Goal: Task Accomplishment & Management: Manage account settings

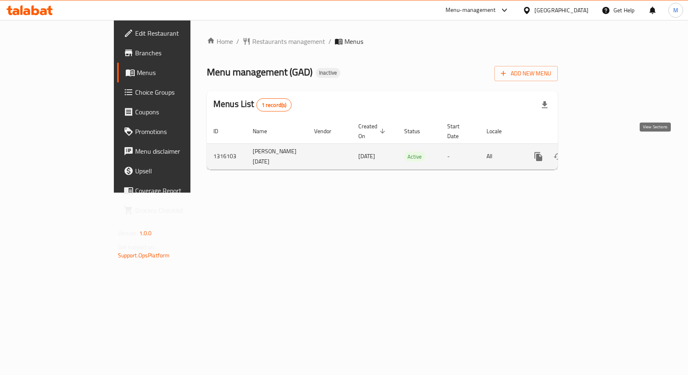
click at [603, 152] on icon "enhanced table" at bounding box center [598, 157] width 10 height 10
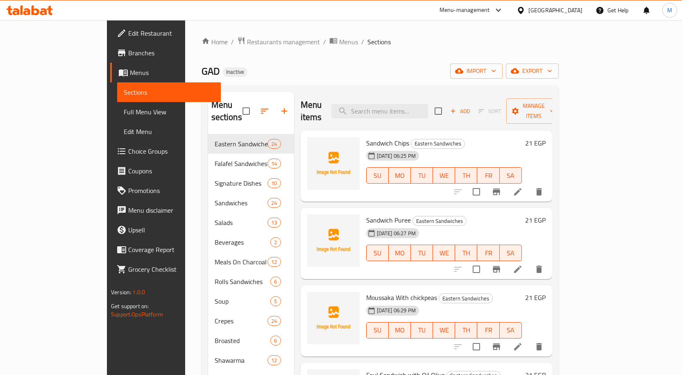
click at [128, 34] on span "Edit Restaurant" at bounding box center [171, 33] width 86 height 10
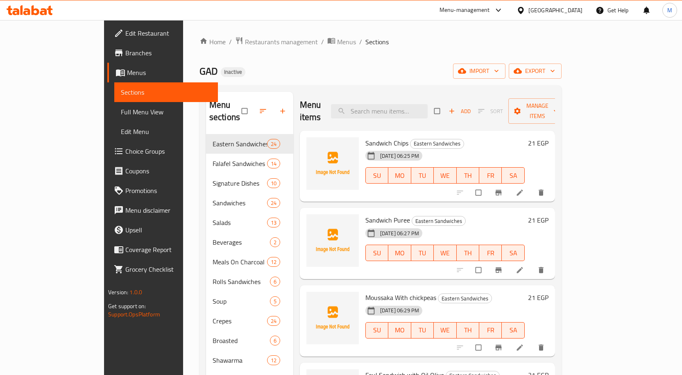
click at [121, 113] on span "Full Menu View" at bounding box center [166, 112] width 91 height 10
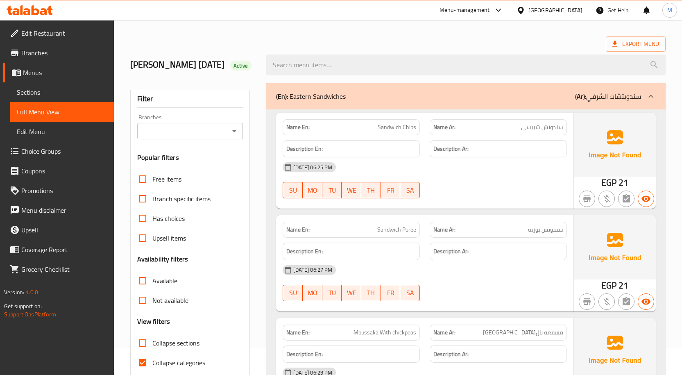
scroll to position [205, 0]
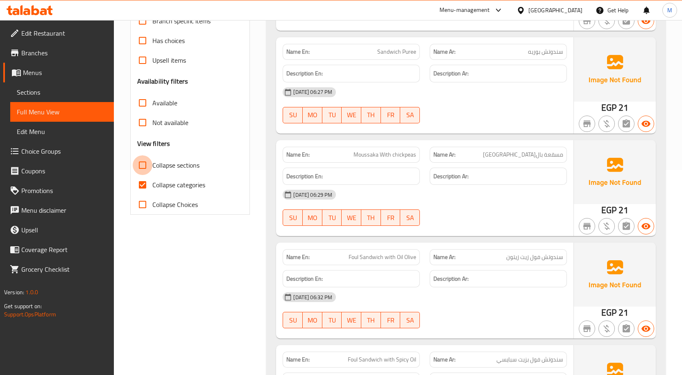
click at [143, 175] on input "Collapse sections" at bounding box center [143, 165] width 20 height 20
checkbox input "true"
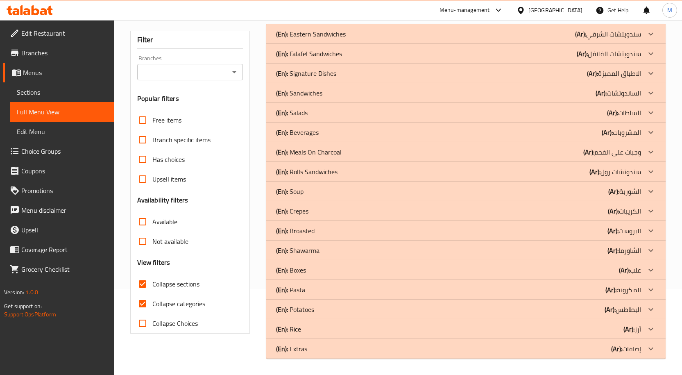
scroll to position [98, 0]
click at [142, 302] on input "Collapse categories" at bounding box center [143, 304] width 20 height 20
checkbox input "false"
click at [140, 284] on input "Collapse sections" at bounding box center [143, 284] width 20 height 20
checkbox input "false"
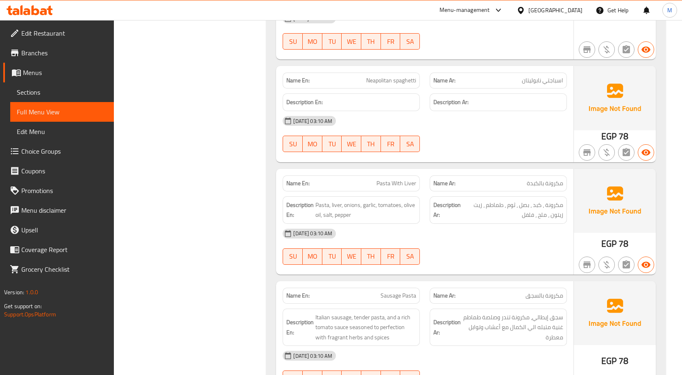
scroll to position [286, 0]
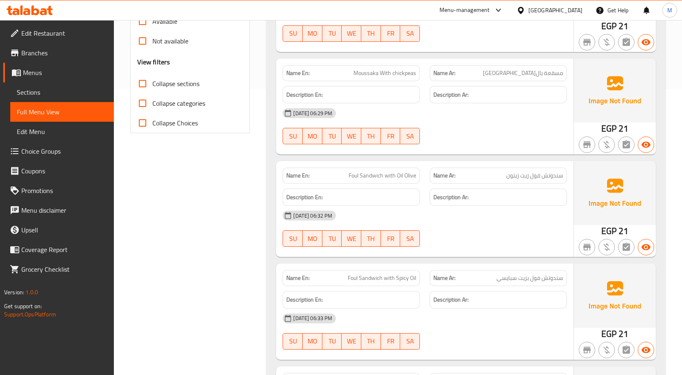
click at [500, 123] on div "[DATE] 06:29 PM" at bounding box center [425, 113] width 294 height 20
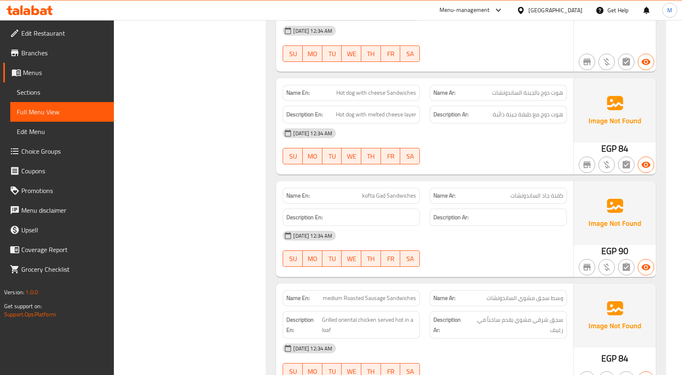
click at [394, 191] on span "kofta Gad Sandwiches" at bounding box center [389, 195] width 54 height 9
copy span "kofta Gad Sandwiches"
click at [363, 191] on p "Name En: kofta Gad Sandwiches" at bounding box center [351, 195] width 130 height 9
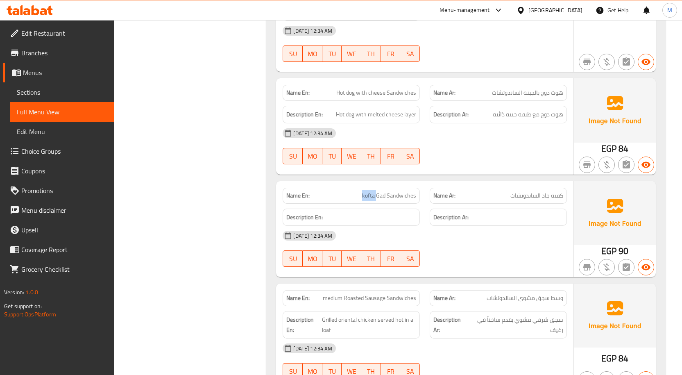
click at [363, 191] on p "Name En: kofta Gad Sandwiches" at bounding box center [351, 195] width 130 height 9
copy span "kofta Gad Sandwiches"
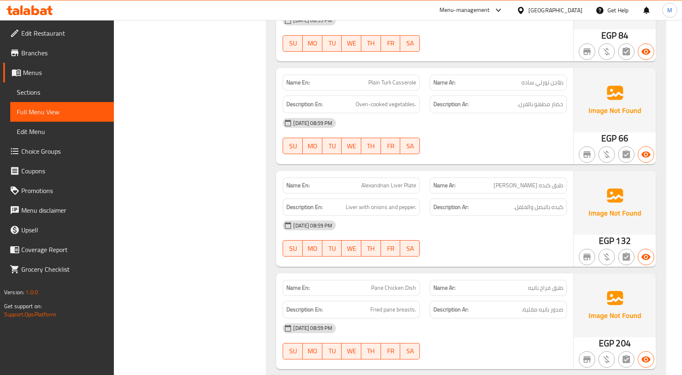
scroll to position [7479, 0]
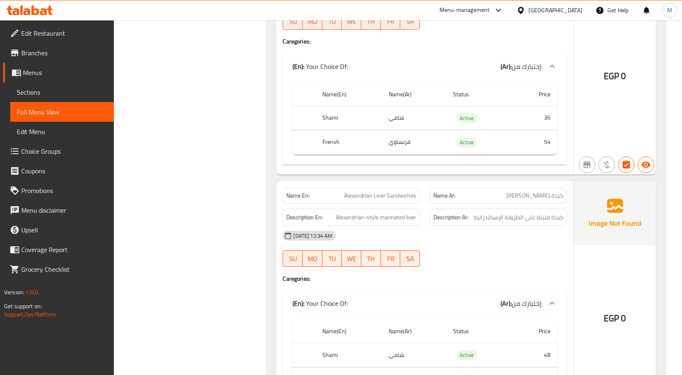
click at [471, 68] on div "(En): Your Choice Of: (Ar): إختيارك من:" at bounding box center [425, 66] width 284 height 26
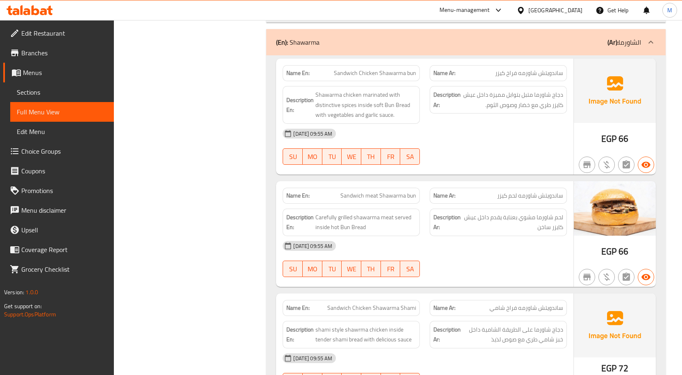
click at [390, 191] on span "Sandwich meat Shawarma bun" at bounding box center [379, 195] width 76 height 9
copy span "Sandwich meat Shawarma bun"
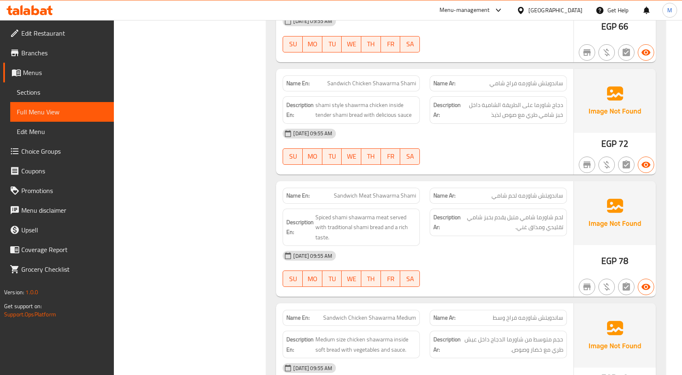
scroll to position [19678, 0]
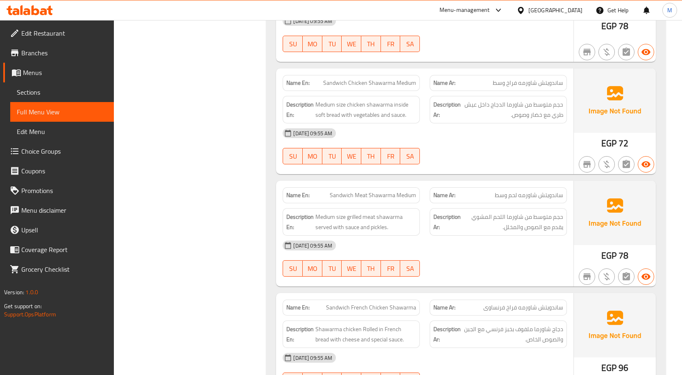
click at [348, 191] on span "Sandwich Meat Shawarma Medium" at bounding box center [373, 195] width 86 height 9
copy span "Sandwich Meat Shawarma Medium"
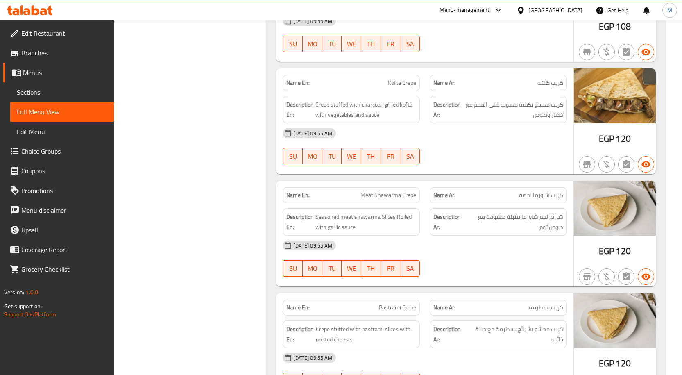
scroll to position [15913, 0]
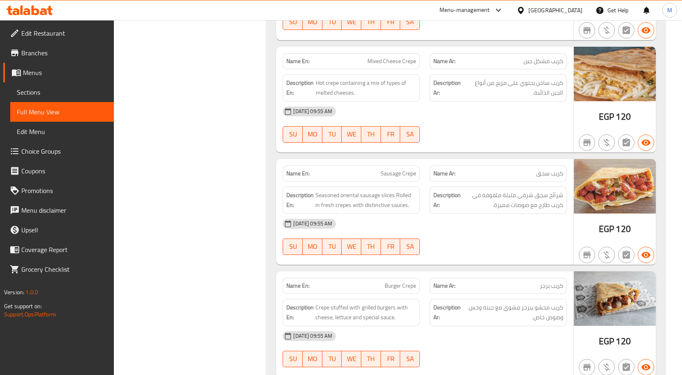
click at [400, 169] on span "Sausage Crepe" at bounding box center [399, 173] width 36 height 9
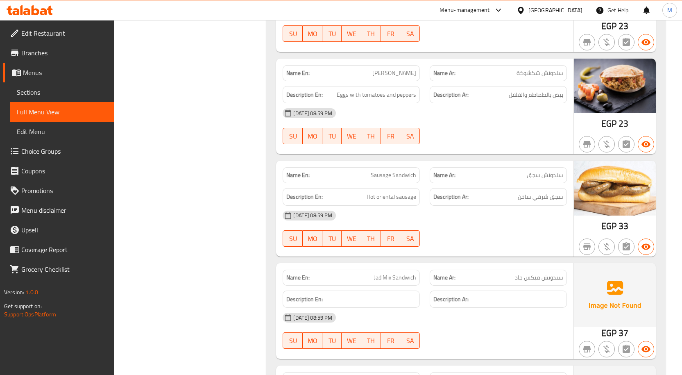
scroll to position [21077, 0]
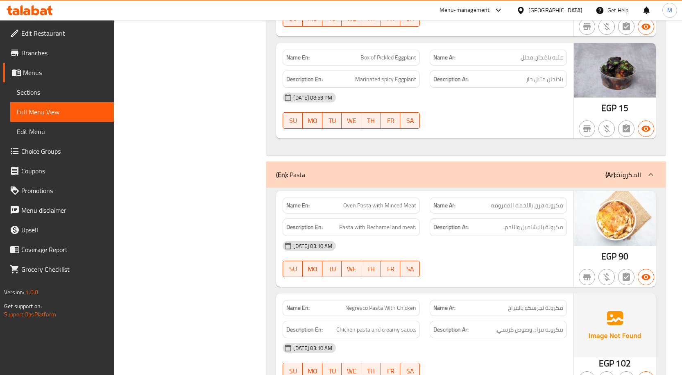
click at [402, 201] on span "Oven Pasta with Minced Meat" at bounding box center [379, 205] width 73 height 9
copy span "Oven Pasta with Minced Meat"
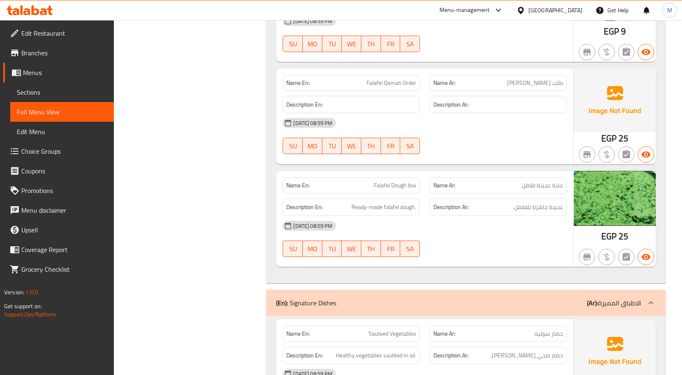
scroll to position [20521, 0]
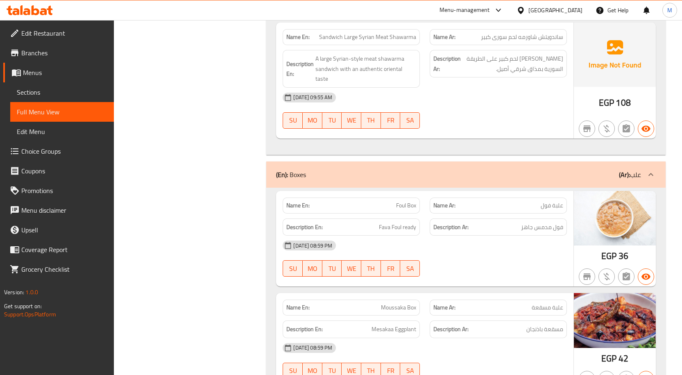
click at [403, 201] on span "Foul Box" at bounding box center [406, 205] width 20 height 9
copy span "Foul Box"
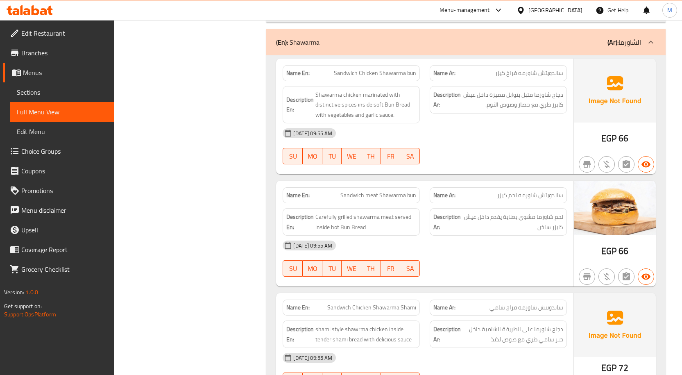
scroll to position [3832, 0]
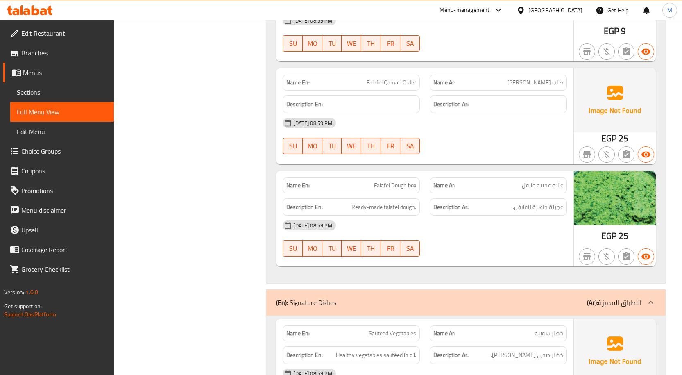
click at [405, 189] on span "Falafel Dough box" at bounding box center [395, 185] width 42 height 9
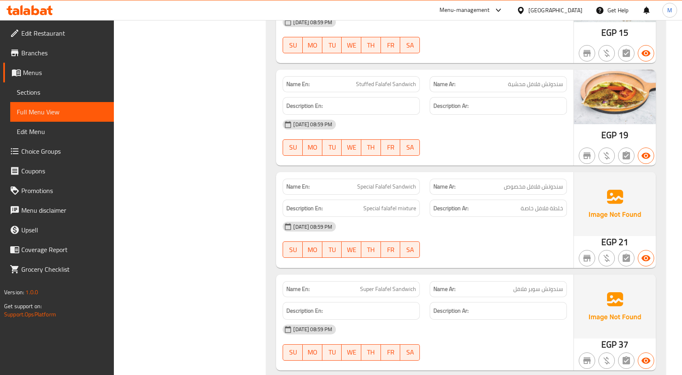
scroll to position [3834, 0]
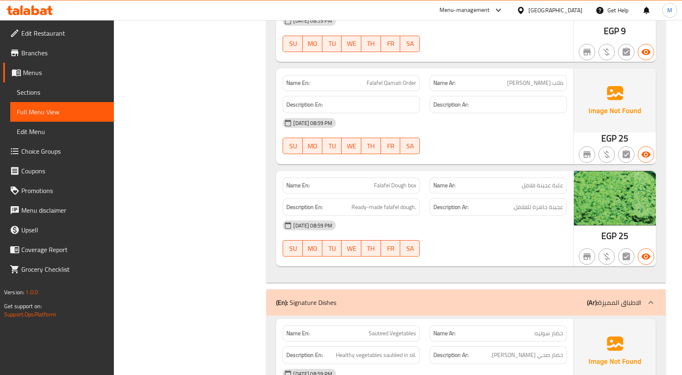
click at [407, 186] on span "Falafel Dough box" at bounding box center [395, 185] width 42 height 9
copy span "Falafel Dough box"
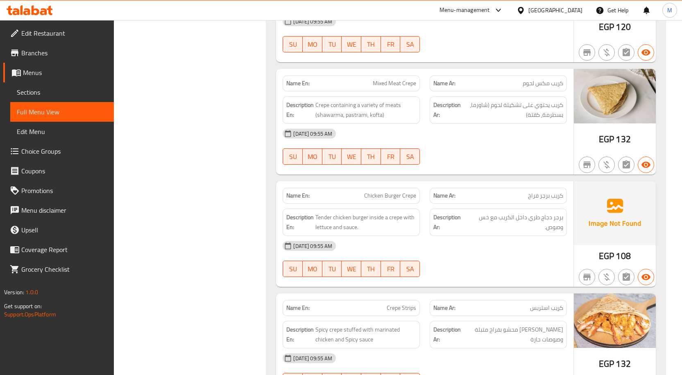
scroll to position [7630, 0]
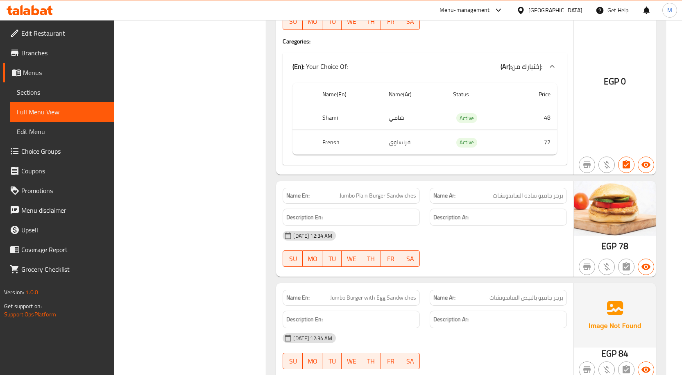
click at [380, 293] on span "Jumbo Burger with Egg Sandwiches" at bounding box center [373, 297] width 86 height 9
copy span "Jumbo Burger with Egg Sandwiches"
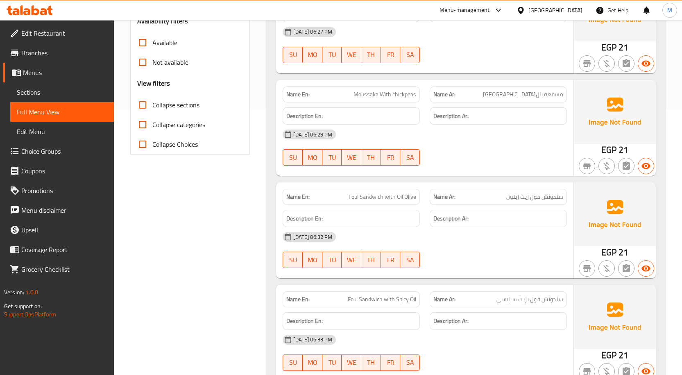
scroll to position [245, 0]
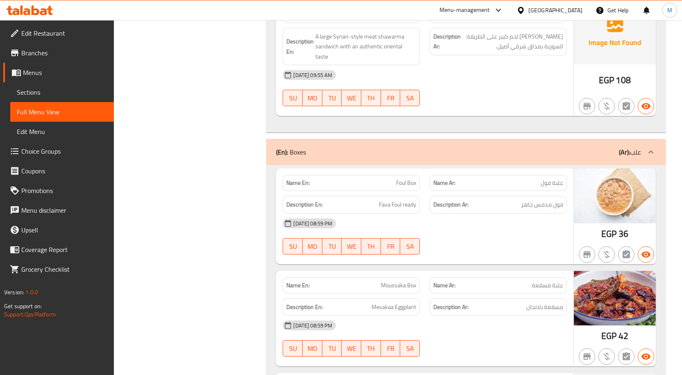
scroll to position [20750, 0]
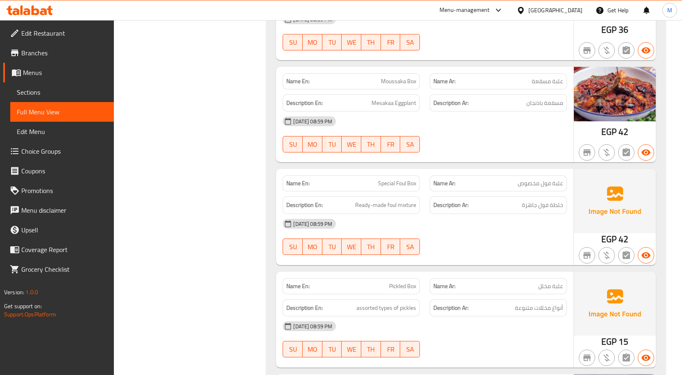
click at [392, 179] on span "Special Foul Box" at bounding box center [397, 183] width 38 height 9
copy span "Special Foul Box"
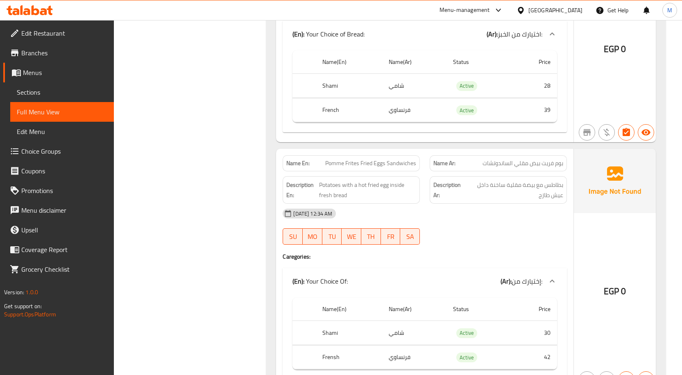
scroll to position [5579, 0]
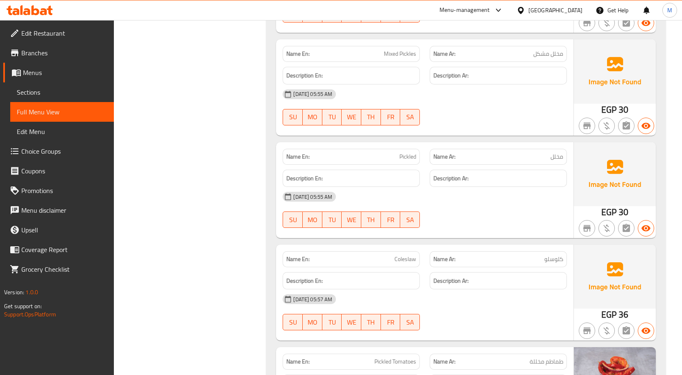
scroll to position [10368, 0]
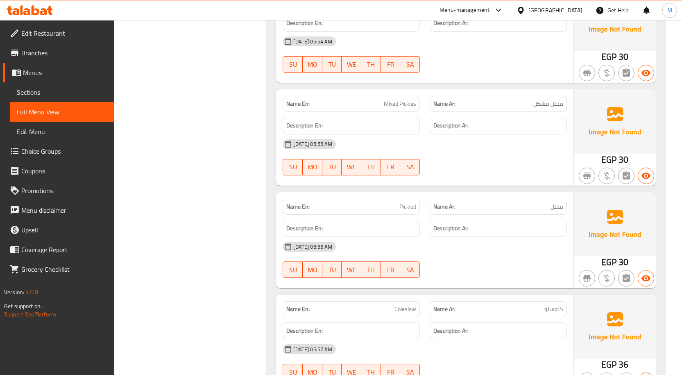
click at [403, 202] on span "Pickled" at bounding box center [408, 206] width 17 height 9
copy span "Pickled"
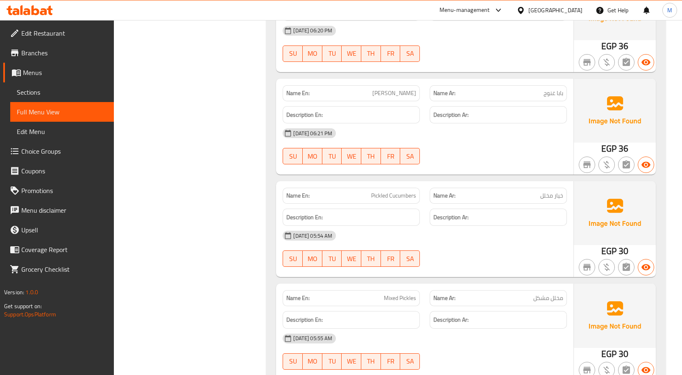
scroll to position [10379, 0]
click at [405, 191] on span "Pickled" at bounding box center [408, 195] width 17 height 9
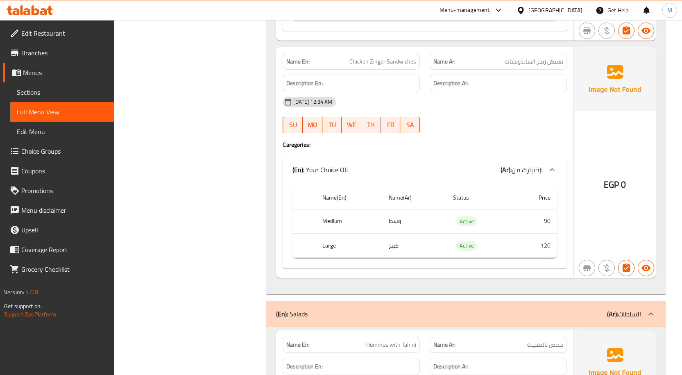
scroll to position [9764, 0]
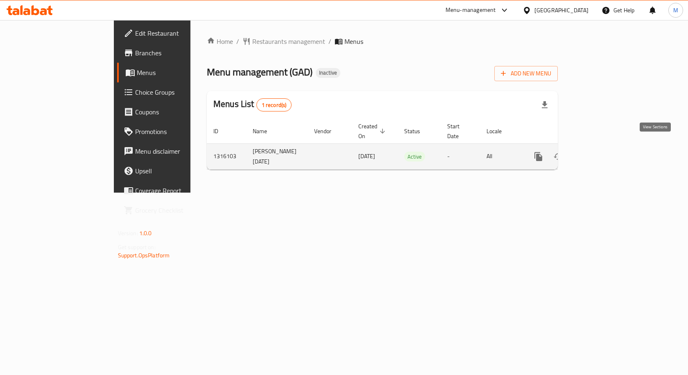
click at [603, 152] on icon "enhanced table" at bounding box center [598, 157] width 10 height 10
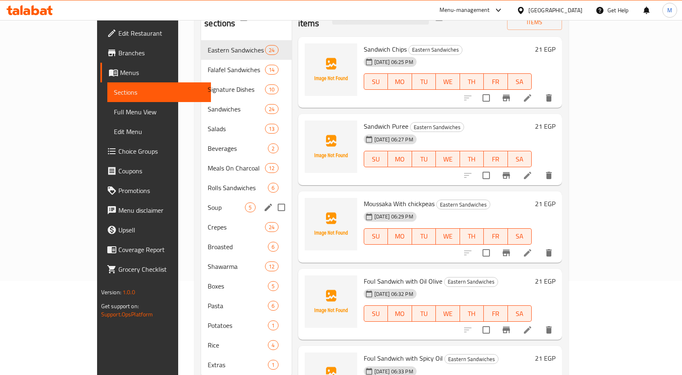
scroll to position [115, 0]
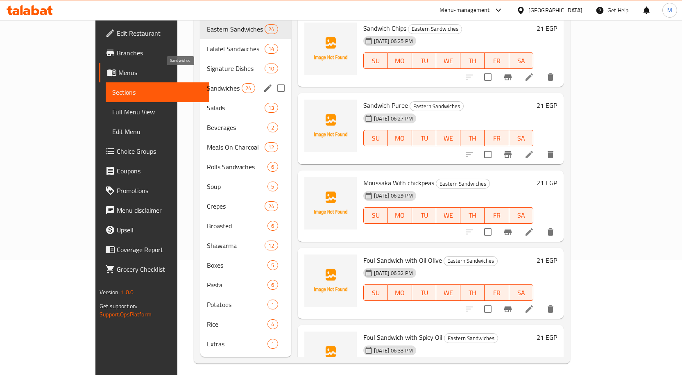
click at [207, 83] on span "Sandwiches" at bounding box center [224, 88] width 35 height 10
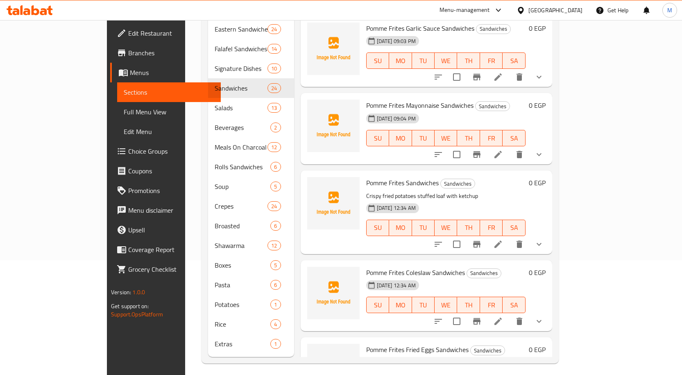
scroll to position [1186, 0]
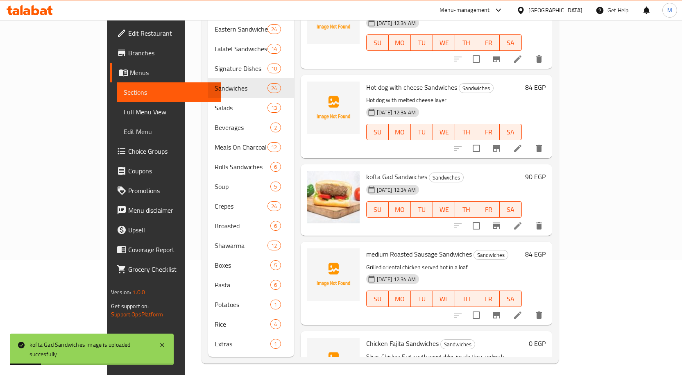
click at [483, 164] on div "kofta Gad Sandwiches Sandwiches 07-10-2025 12:34 AM SU MO TU WE TH FR SA 90 EGP" at bounding box center [427, 199] width 252 height 71
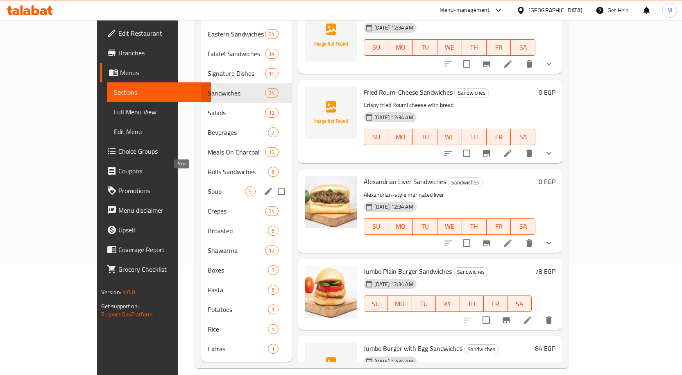
scroll to position [115, 0]
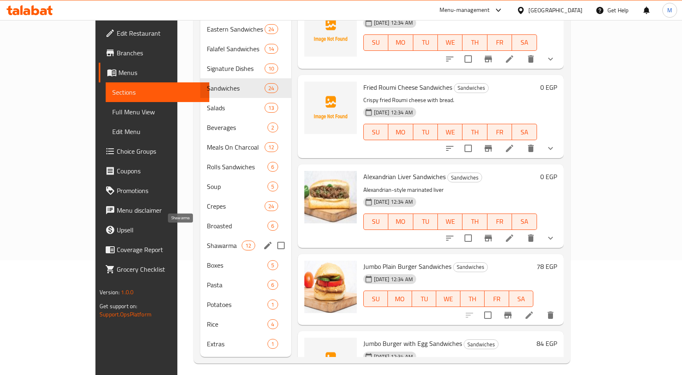
click at [207, 241] on span "Shawarma" at bounding box center [224, 246] width 35 height 10
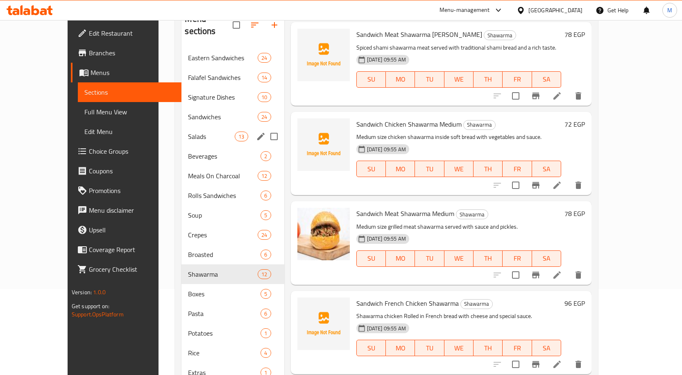
scroll to position [74, 0]
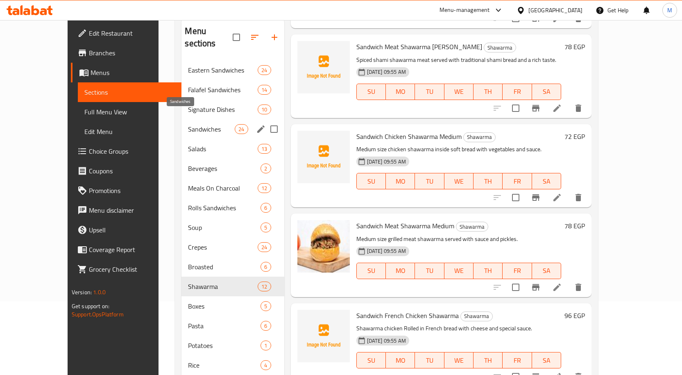
click at [188, 124] on span "Sandwiches" at bounding box center [211, 129] width 47 height 10
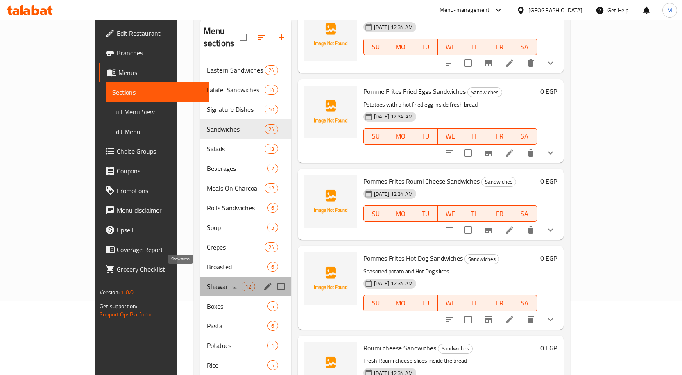
click at [207, 282] on span "Shawarma" at bounding box center [224, 287] width 35 height 10
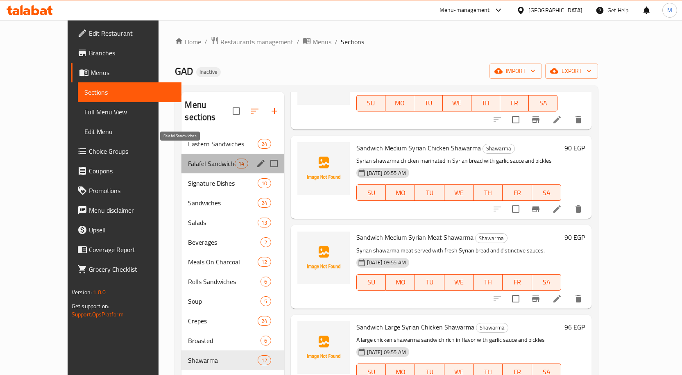
click at [188, 159] on span "Falafel Sandwiches" at bounding box center [211, 164] width 47 height 10
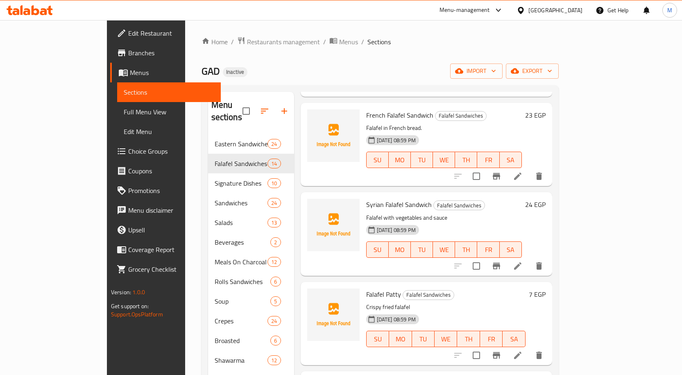
scroll to position [862, 0]
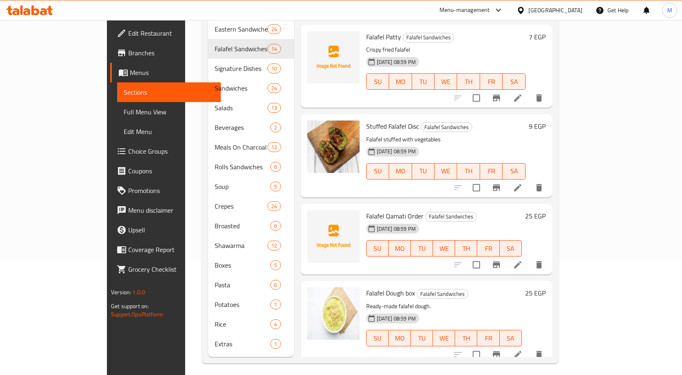
click at [457, 120] on h6 "Stuffed Falafel Disc Falafel Sandwiches" at bounding box center [445, 125] width 159 height 11
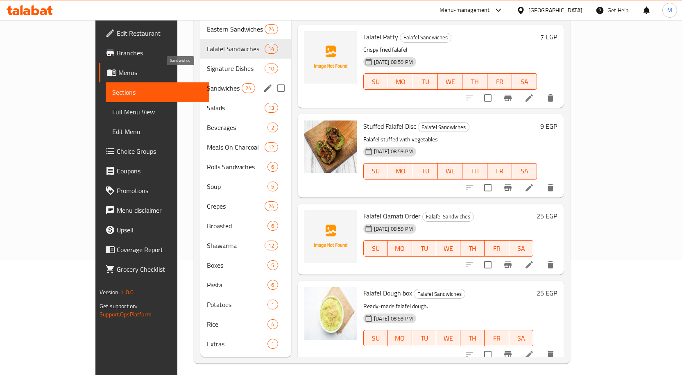
click at [207, 83] on span "Sandwiches" at bounding box center [224, 88] width 35 height 10
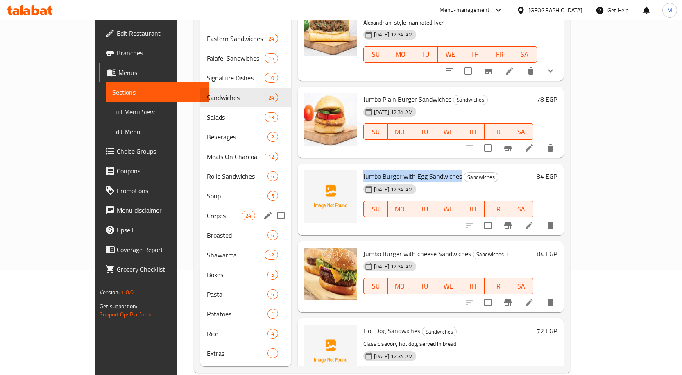
scroll to position [115, 0]
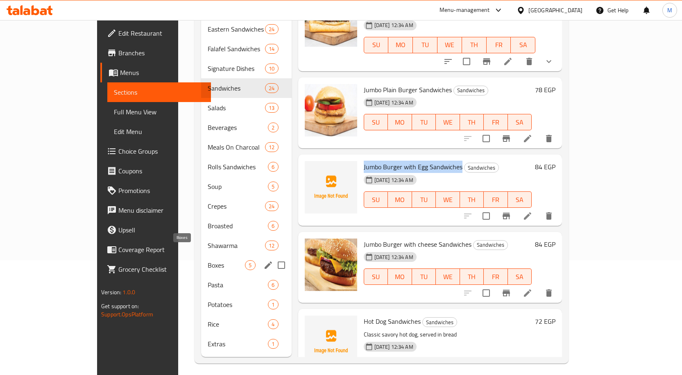
click at [208, 260] on span "Boxes" at bounding box center [226, 265] width 37 height 10
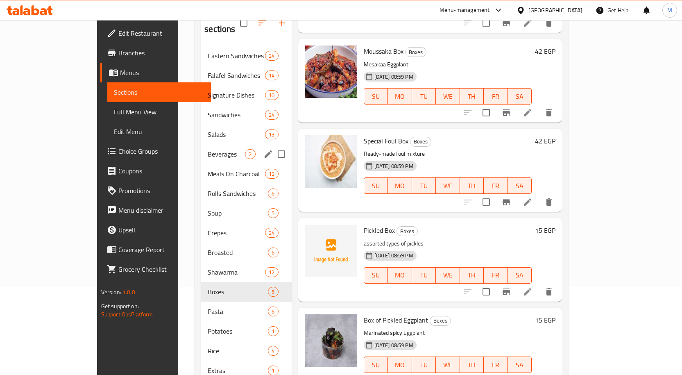
scroll to position [74, 0]
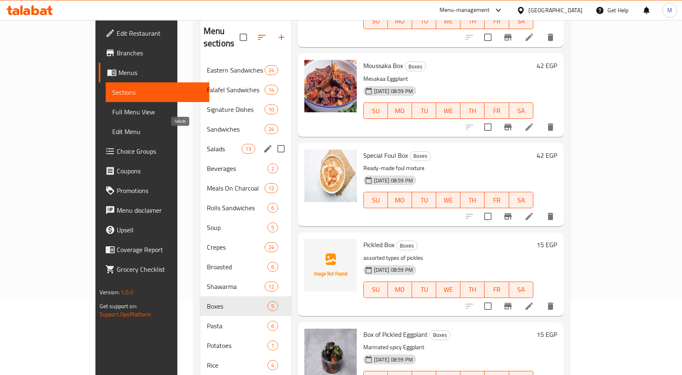
click at [207, 144] on span "Salads" at bounding box center [224, 149] width 35 height 10
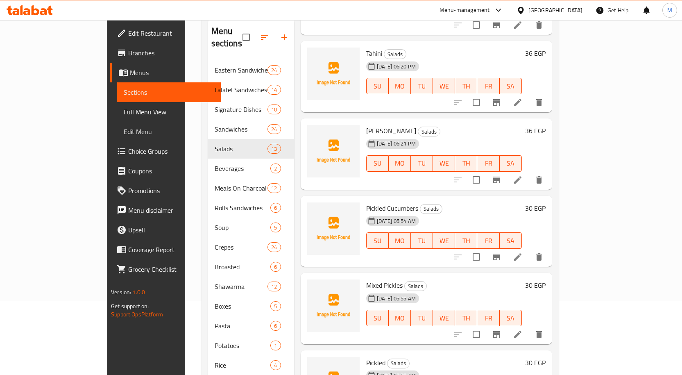
scroll to position [134, 0]
